Goal: Find specific page/section: Find specific page/section

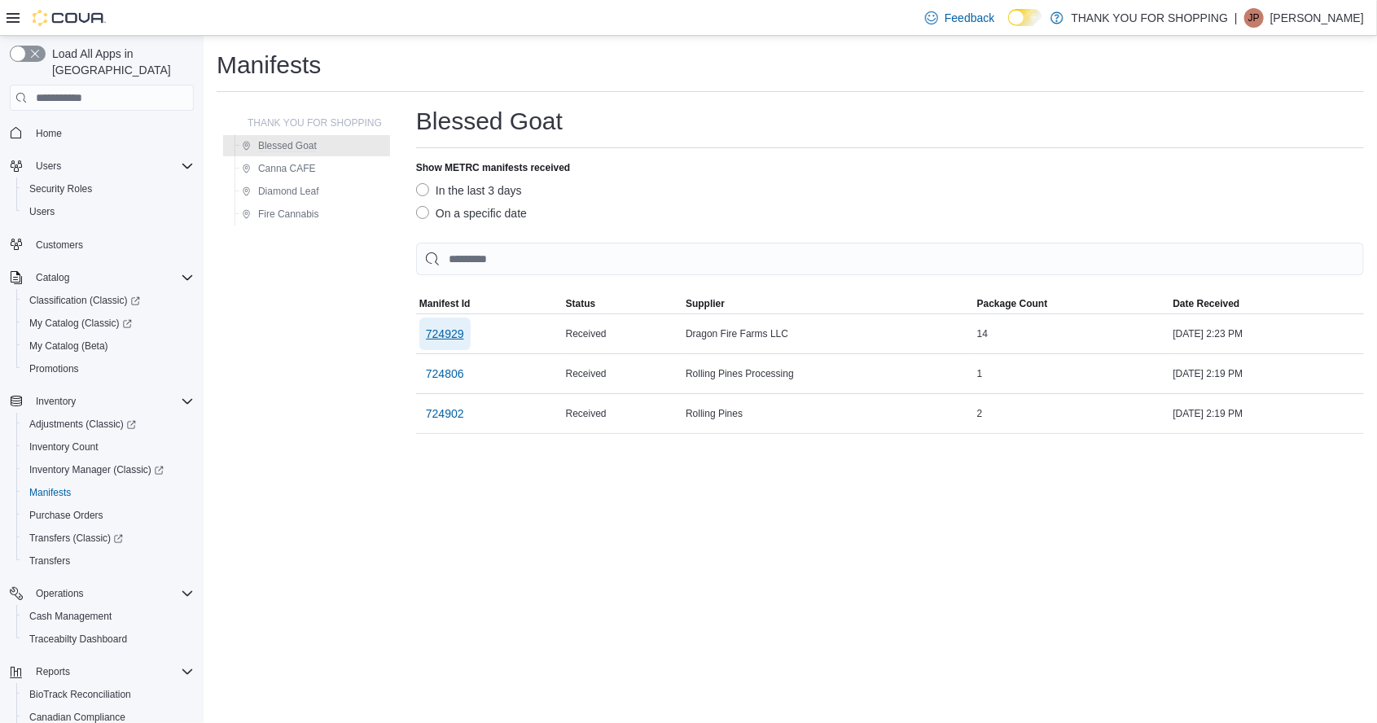
click at [432, 342] on span "724929" at bounding box center [445, 334] width 38 height 16
